Goal: Task Accomplishment & Management: Use online tool/utility

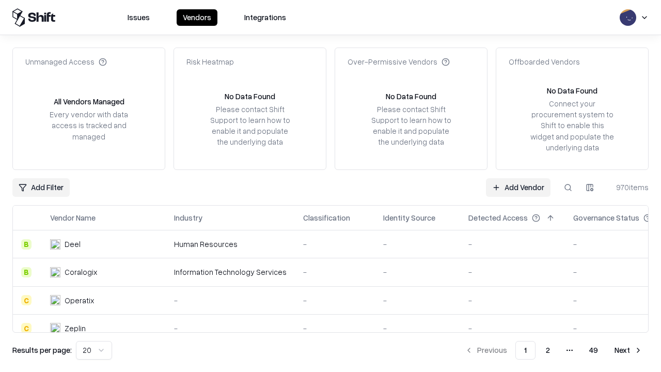
click at [518, 187] on link "Add Vendor" at bounding box center [518, 187] width 65 height 19
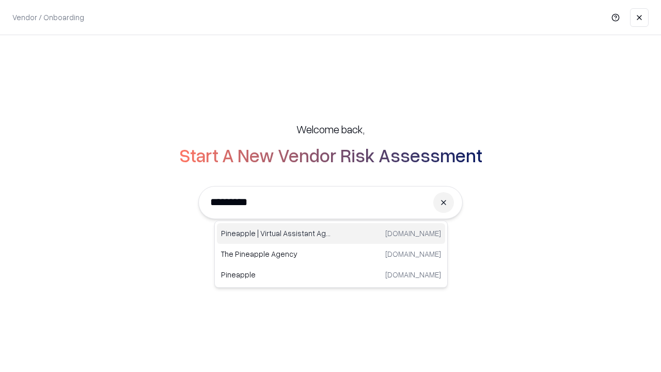
click at [331, 233] on div "Pineapple | Virtual Assistant Agency [DOMAIN_NAME]" at bounding box center [331, 233] width 228 height 21
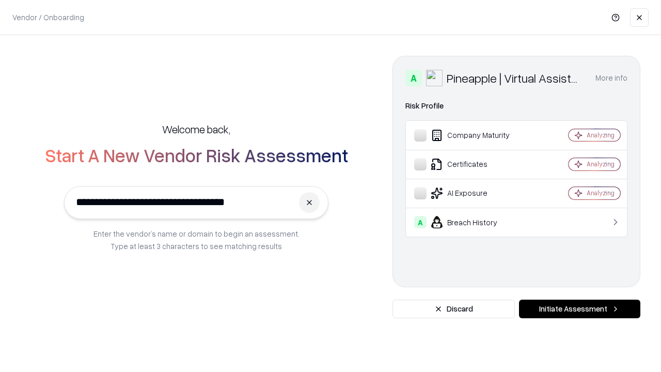
type input "**********"
click at [579, 309] on button "Initiate Assessment" at bounding box center [579, 308] width 121 height 19
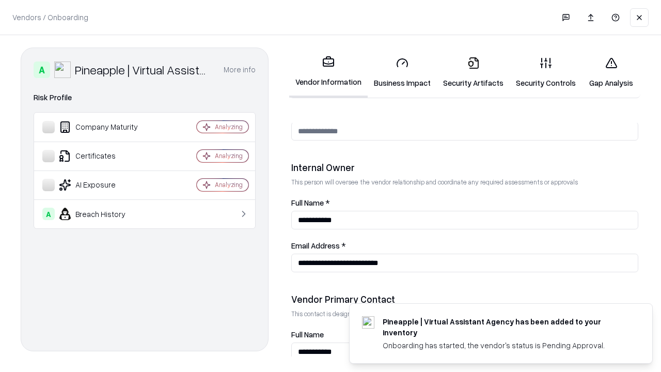
scroll to position [535, 0]
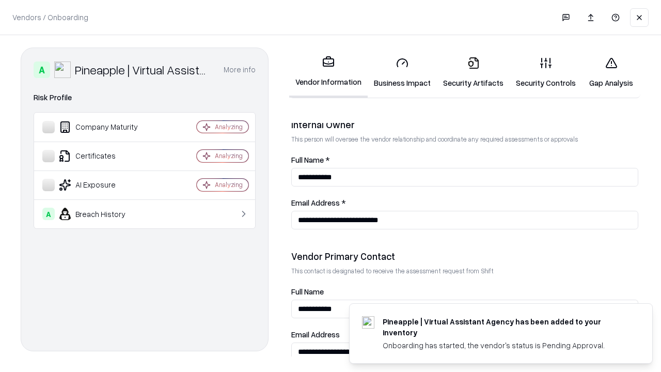
click at [473, 72] on link "Security Artifacts" at bounding box center [473, 73] width 73 height 48
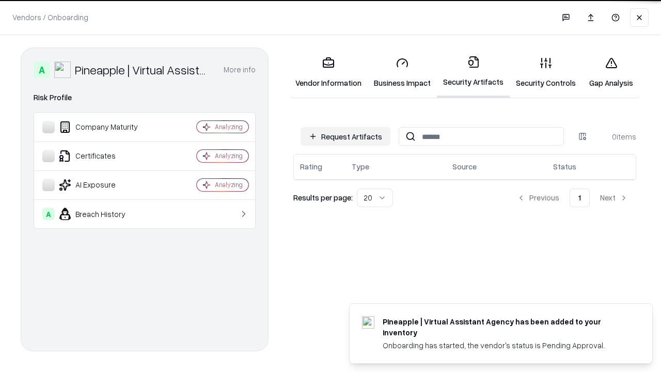
click at [345, 136] on button "Request Artifacts" at bounding box center [345, 136] width 90 height 19
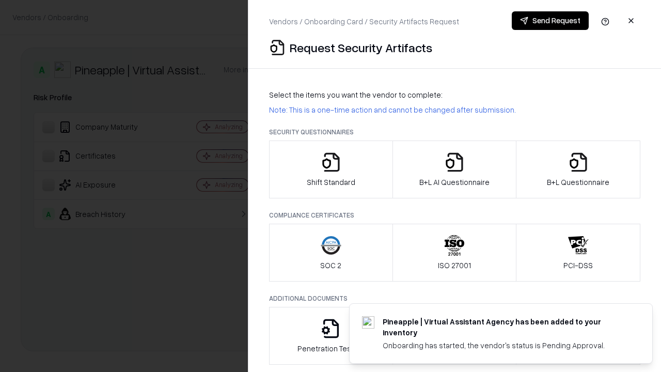
click at [578, 169] on icon "button" at bounding box center [578, 162] width 21 height 21
click at [454, 169] on icon "button" at bounding box center [454, 162] width 21 height 21
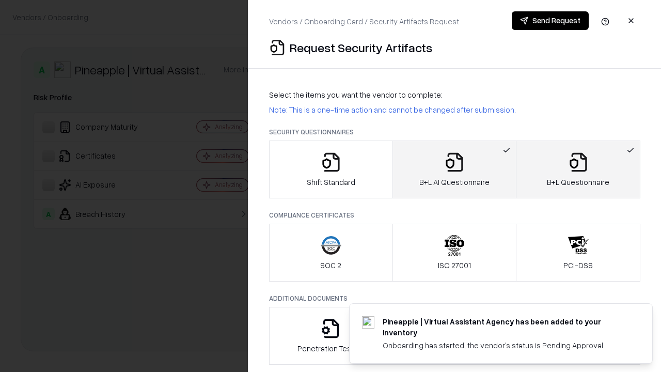
click at [550, 21] on button "Send Request" at bounding box center [549, 20] width 77 height 19
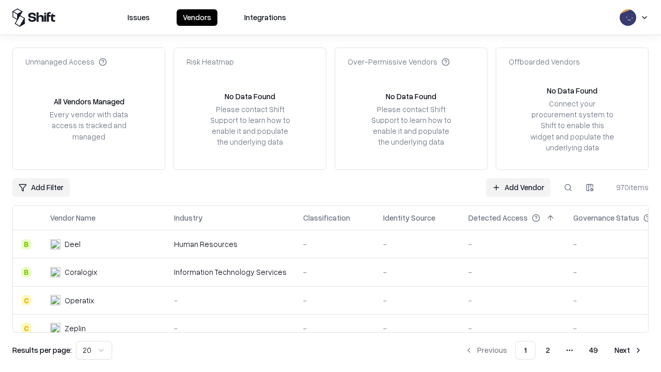
click at [518, 187] on link "Add Vendor" at bounding box center [518, 187] width 65 height 19
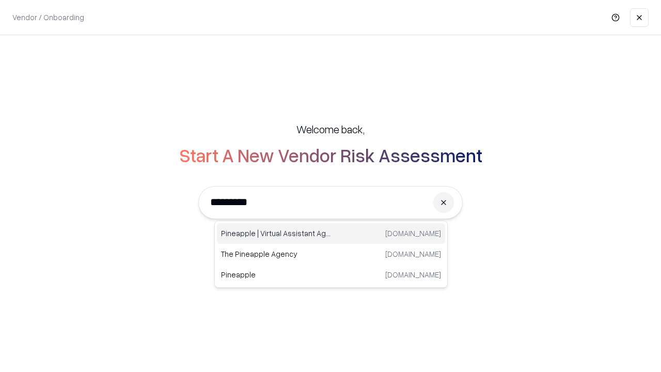
click at [331, 233] on div "Pineapple | Virtual Assistant Agency [DOMAIN_NAME]" at bounding box center [331, 233] width 228 height 21
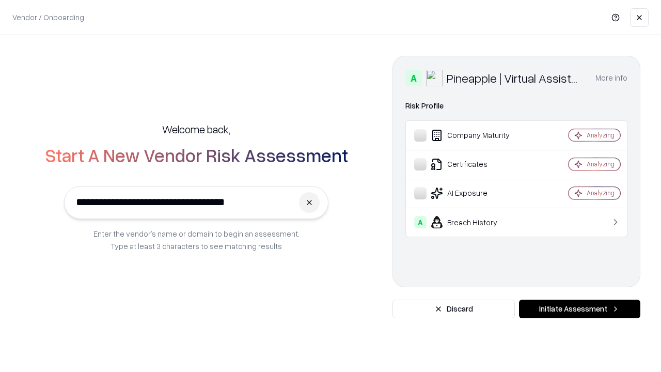
type input "**********"
click at [579, 309] on button "Initiate Assessment" at bounding box center [579, 308] width 121 height 19
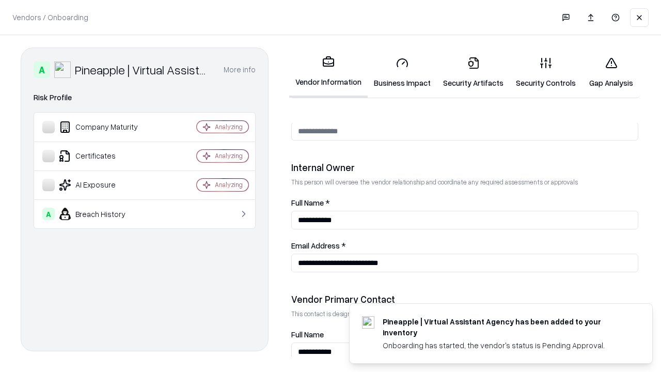
scroll to position [535, 0]
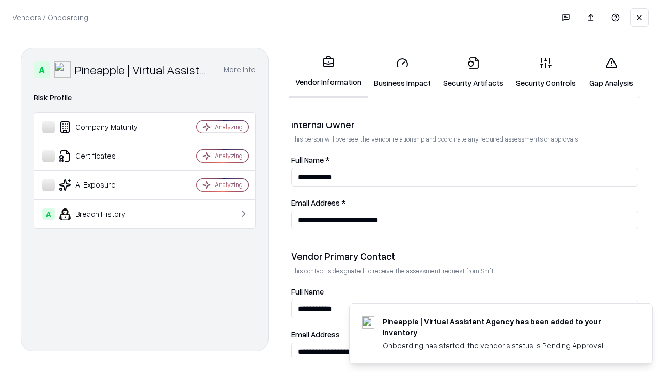
click at [611, 72] on link "Gap Analysis" at bounding box center [611, 73] width 58 height 48
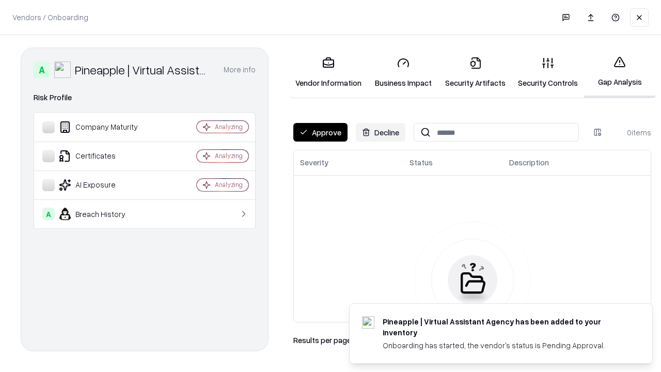
click at [320, 132] on button "Approve" at bounding box center [320, 132] width 54 height 19
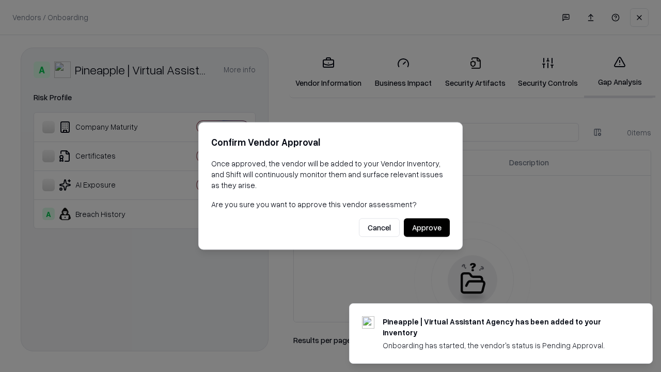
click at [426, 227] on button "Approve" at bounding box center [427, 227] width 46 height 19
